Goal: Contribute content: Contribute content

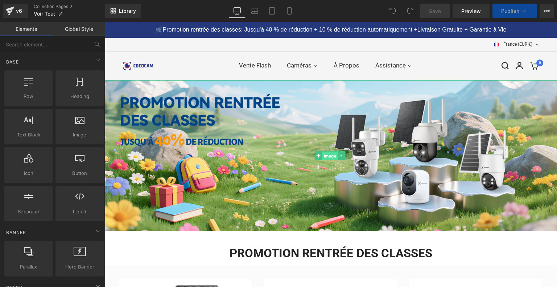
click at [327, 155] on span "Image" at bounding box center [330, 155] width 16 height 9
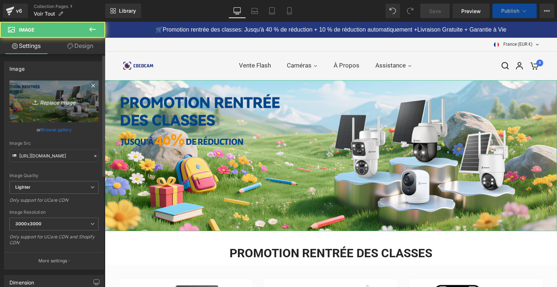
click at [41, 104] on icon "Replace Image" at bounding box center [54, 101] width 58 height 9
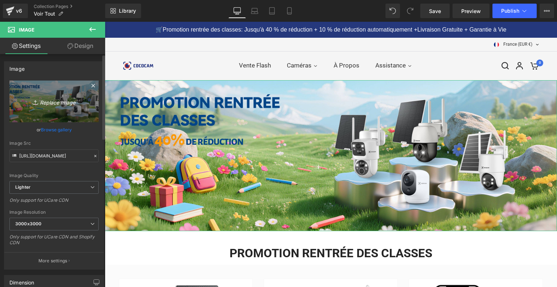
type input "C:\fakepath\画板 7.jpg"
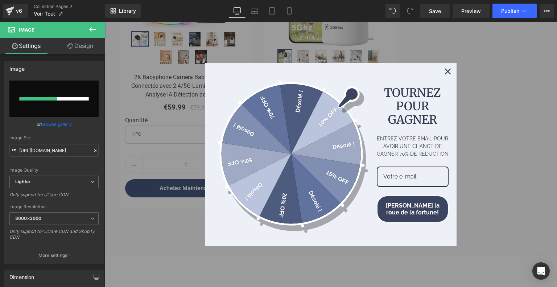
scroll to position [942, 0]
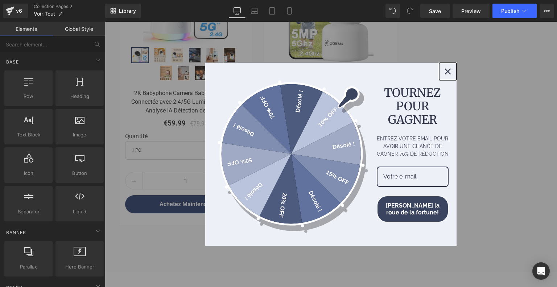
click at [449, 73] on div "Close" at bounding box center [448, 72] width 12 height 12
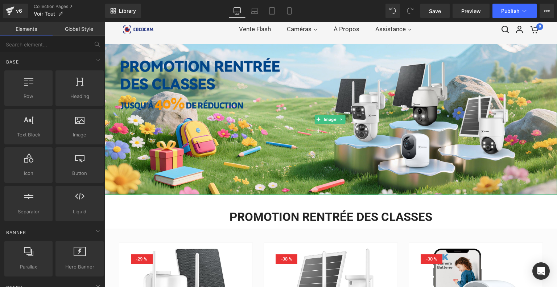
scroll to position [0, 0]
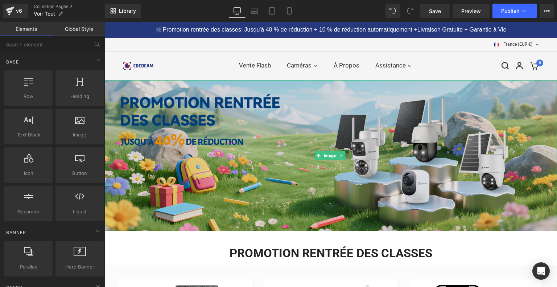
click at [309, 113] on img at bounding box center [331, 155] width 452 height 151
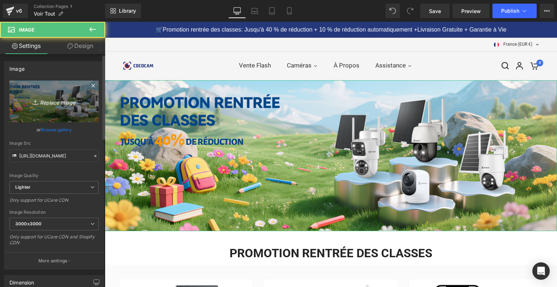
click at [68, 105] on icon "Replace Image" at bounding box center [54, 101] width 58 height 9
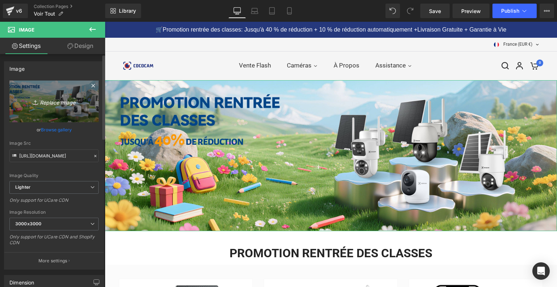
type input "C:\fakepath\画板 7.jpg"
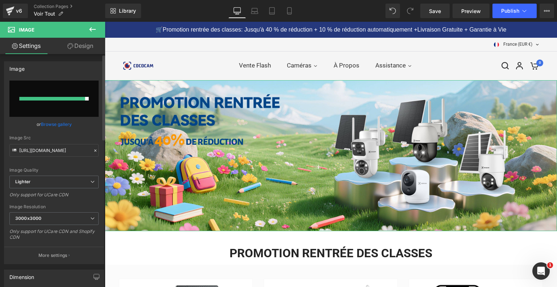
click at [62, 103] on input "file" at bounding box center [53, 98] width 89 height 36
type input "C:\fakepath\画板 7.jpg"
click at [92, 27] on icon at bounding box center [92, 29] width 9 height 9
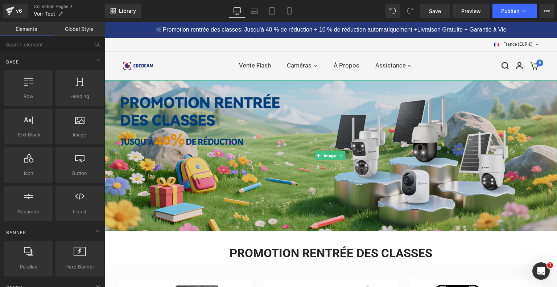
click at [293, 158] on img at bounding box center [331, 155] width 452 height 151
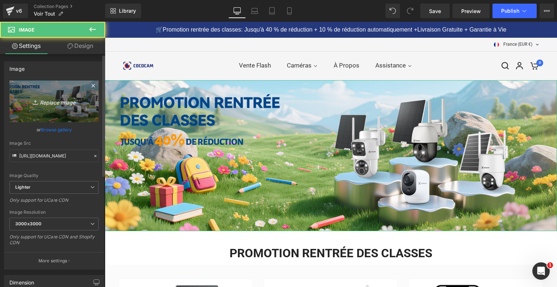
click at [67, 105] on icon "Replace Image" at bounding box center [54, 101] width 58 height 9
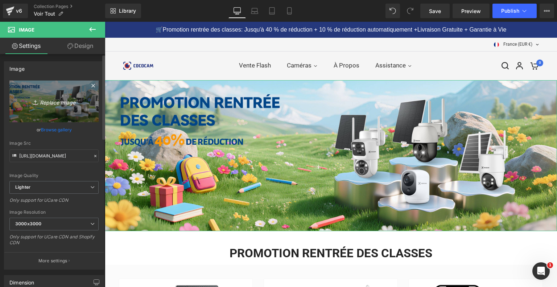
type input "C:\fakepath\画板 7.jpg"
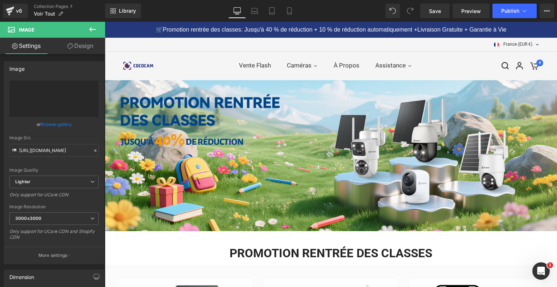
type input "[URL][DOMAIN_NAME]"
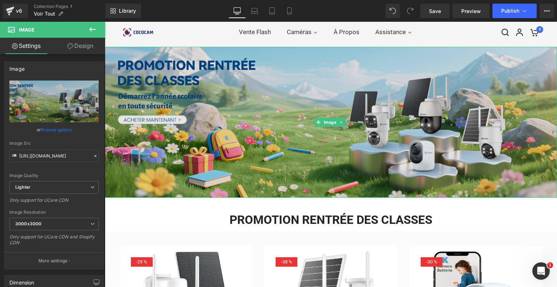
scroll to position [72, 0]
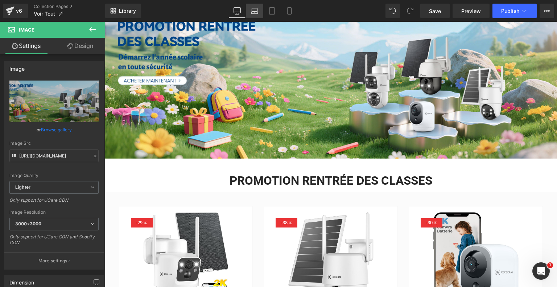
click at [258, 6] on link "Laptop" at bounding box center [254, 11] width 17 height 14
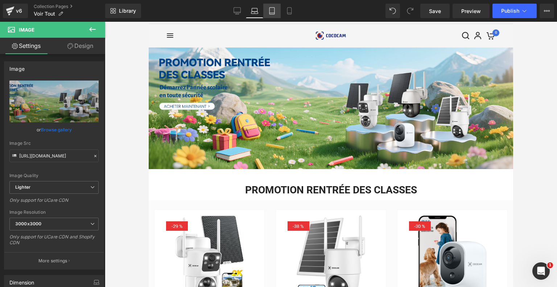
scroll to position [0, 0]
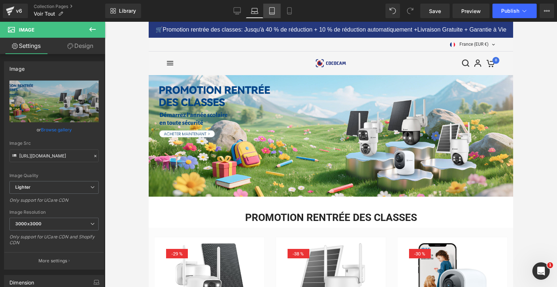
click at [270, 11] on icon at bounding box center [271, 11] width 5 height 7
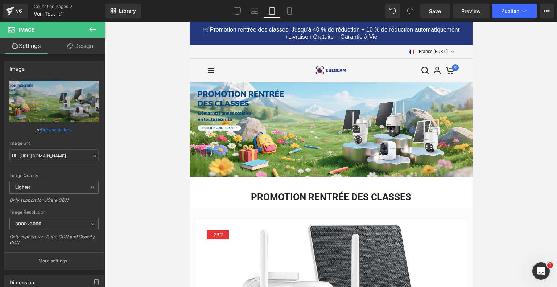
scroll to position [7, 0]
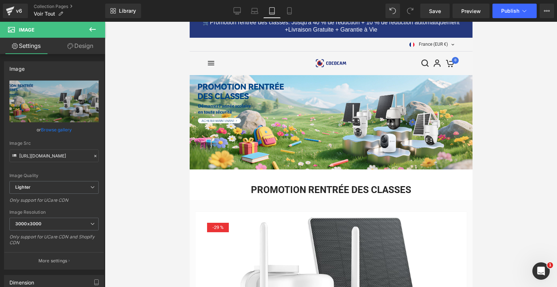
click at [278, 12] on link "Tablet" at bounding box center [271, 11] width 17 height 14
click at [294, 9] on link "Mobile" at bounding box center [289, 11] width 17 height 14
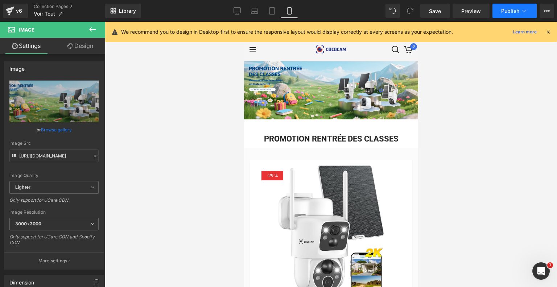
click at [512, 14] on button "Publish" at bounding box center [514, 11] width 44 height 14
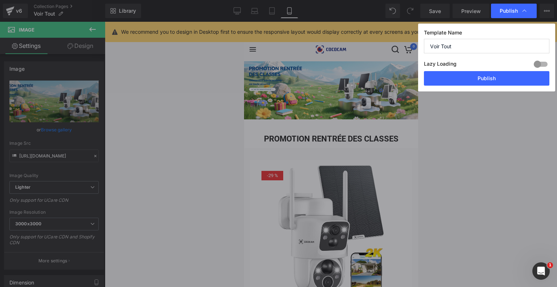
click at [497, 75] on button "Publish" at bounding box center [486, 78] width 125 height 14
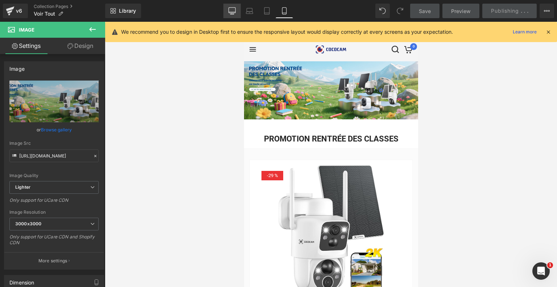
click at [229, 8] on icon at bounding box center [231, 10] width 7 height 7
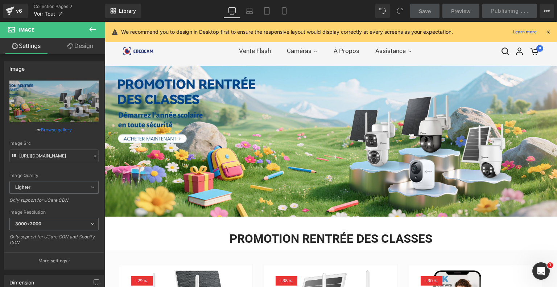
scroll to position [0, 0]
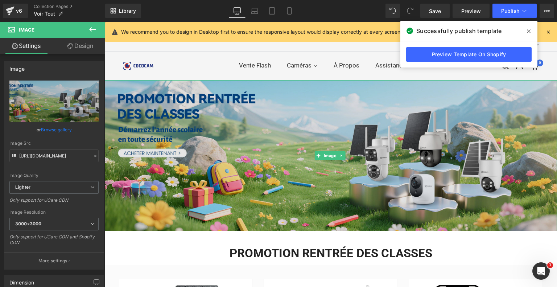
drag, startPoint x: 197, startPoint y: 171, endPoint x: 169, endPoint y: 161, distance: 30.2
click at [197, 171] on img at bounding box center [331, 155] width 452 height 151
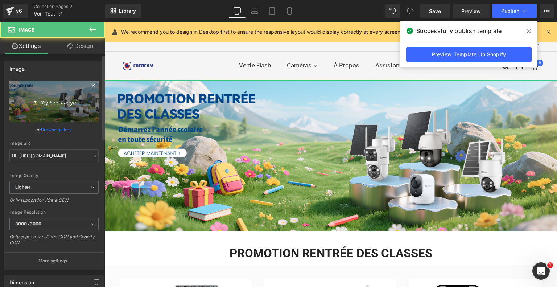
click at [34, 104] on icon at bounding box center [35, 103] width 5 height 1
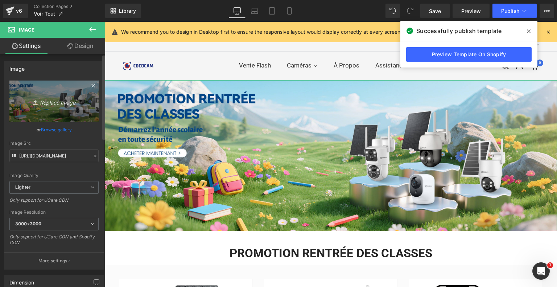
type input "C:\fakepath\画板 7(1).jpg"
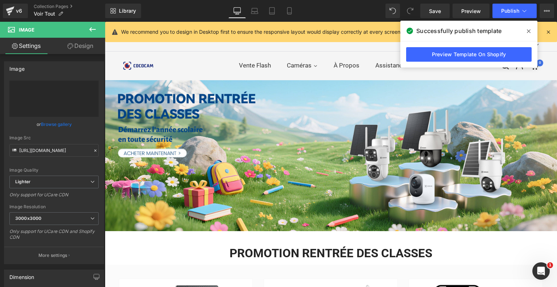
type input "[URL][DOMAIN_NAME]"
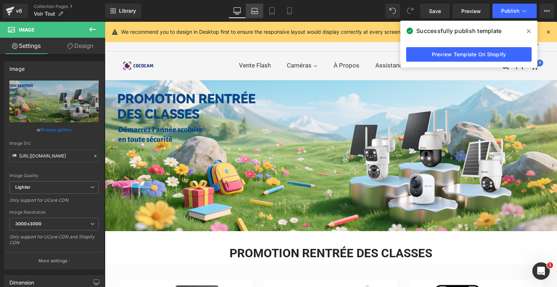
click at [252, 8] on icon at bounding box center [254, 10] width 7 height 7
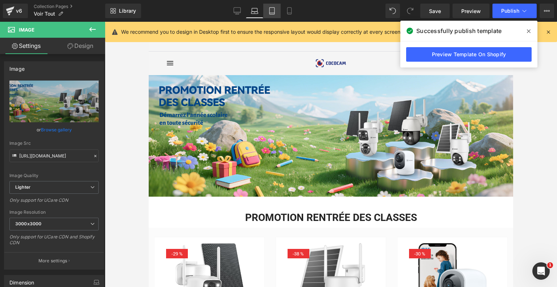
click at [269, 11] on icon at bounding box center [271, 10] width 7 height 7
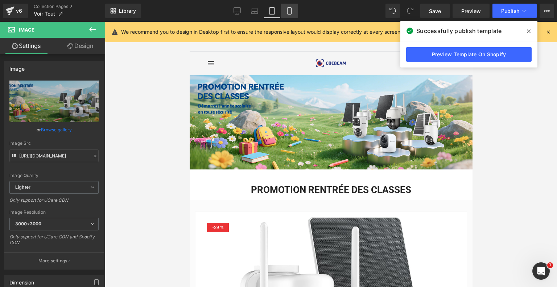
click at [291, 10] on icon at bounding box center [289, 10] width 7 height 7
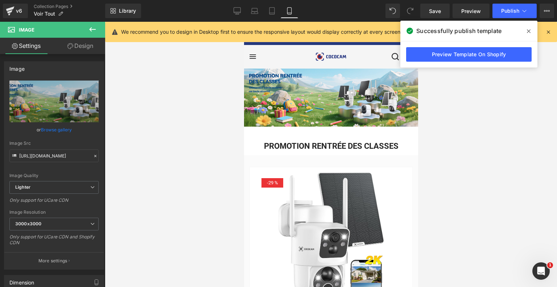
scroll to position [14, 0]
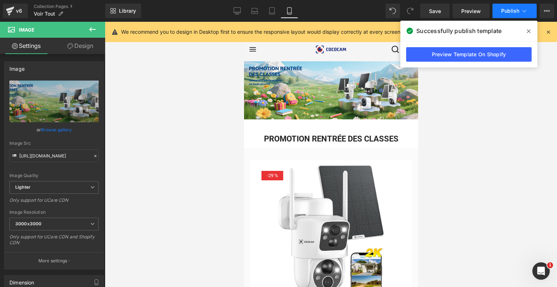
click at [507, 14] on button "Publish" at bounding box center [514, 11] width 44 height 14
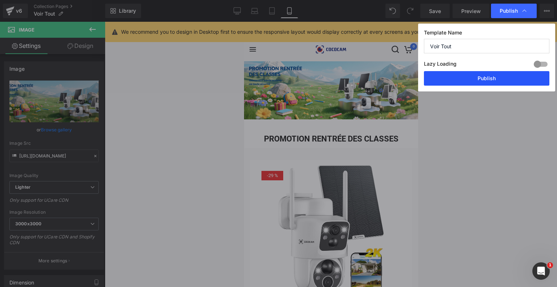
click at [476, 71] on button "Publish" at bounding box center [486, 78] width 125 height 14
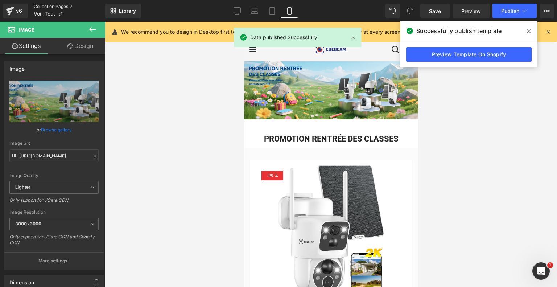
click at [61, 6] on link "Collection Pages" at bounding box center [69, 7] width 71 height 6
